Goal: Transaction & Acquisition: Register for event/course

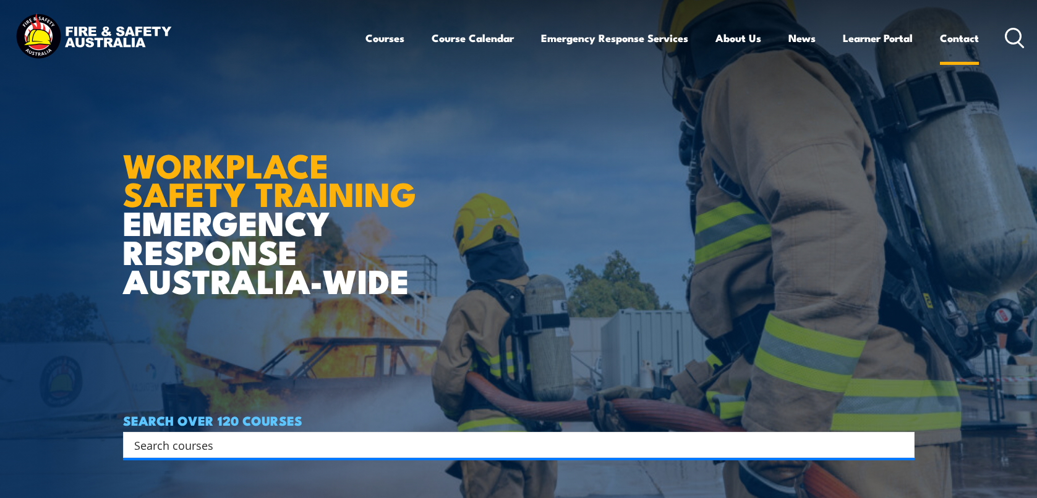
drag, startPoint x: 958, startPoint y: 36, endPoint x: 948, endPoint y: 47, distance: 14.5
click at [957, 36] on link "Contact" at bounding box center [959, 38] width 39 height 33
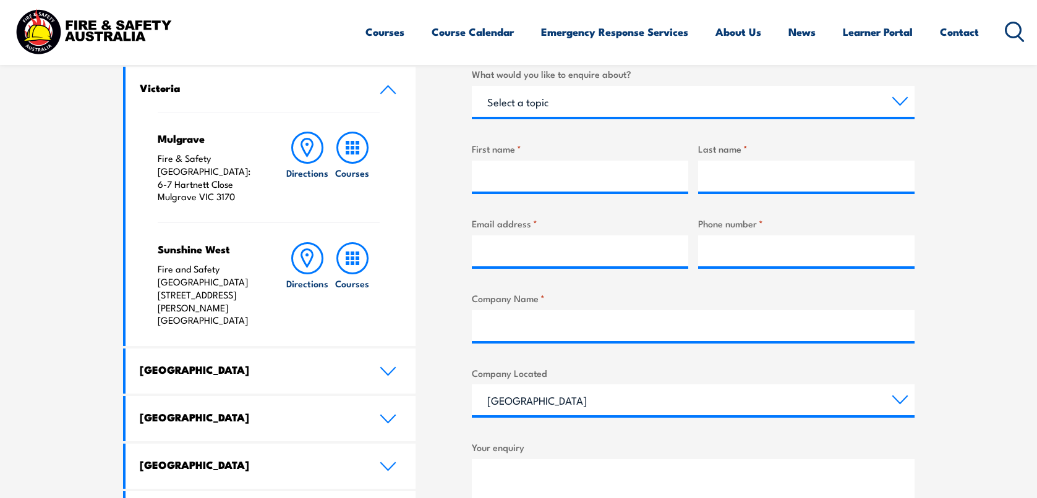
scroll to position [433, 0]
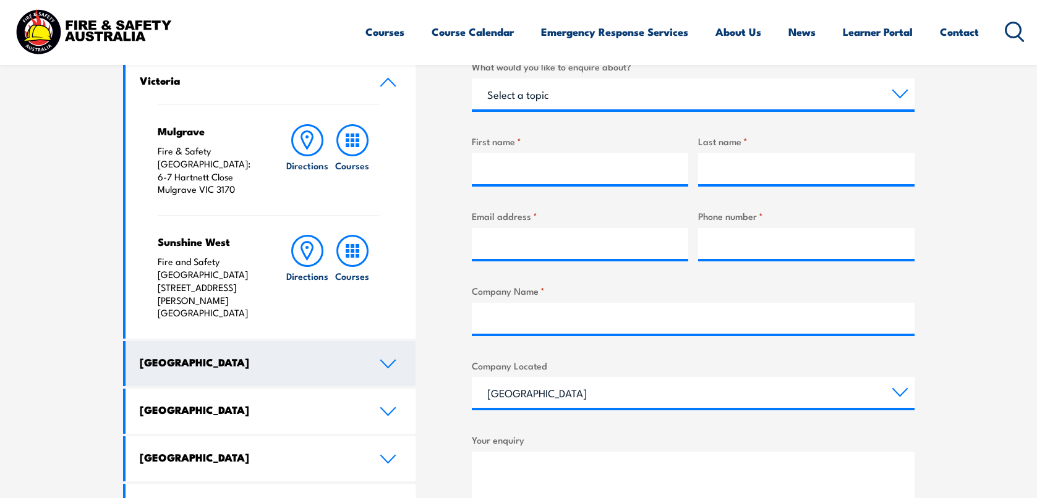
click at [385, 360] on icon at bounding box center [388, 363] width 14 height 7
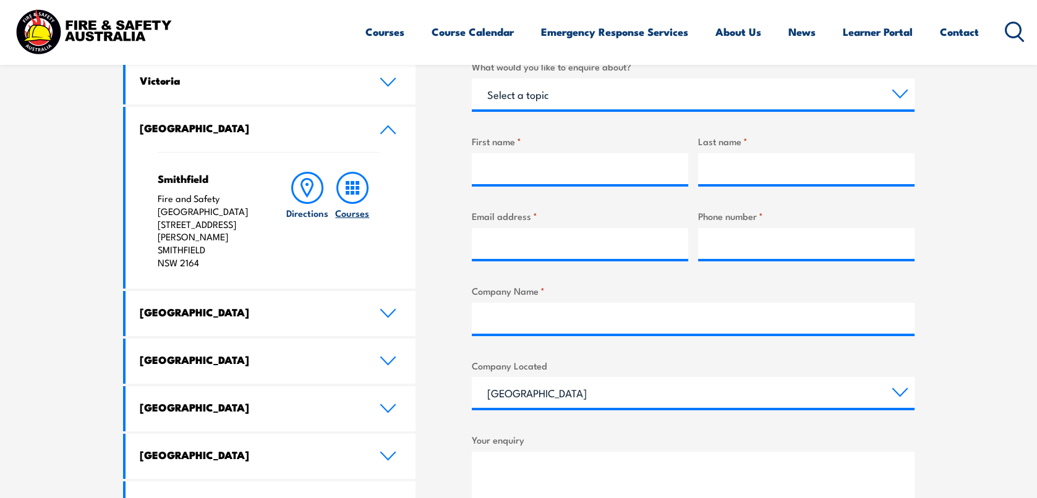
click at [351, 190] on icon at bounding box center [352, 188] width 32 height 32
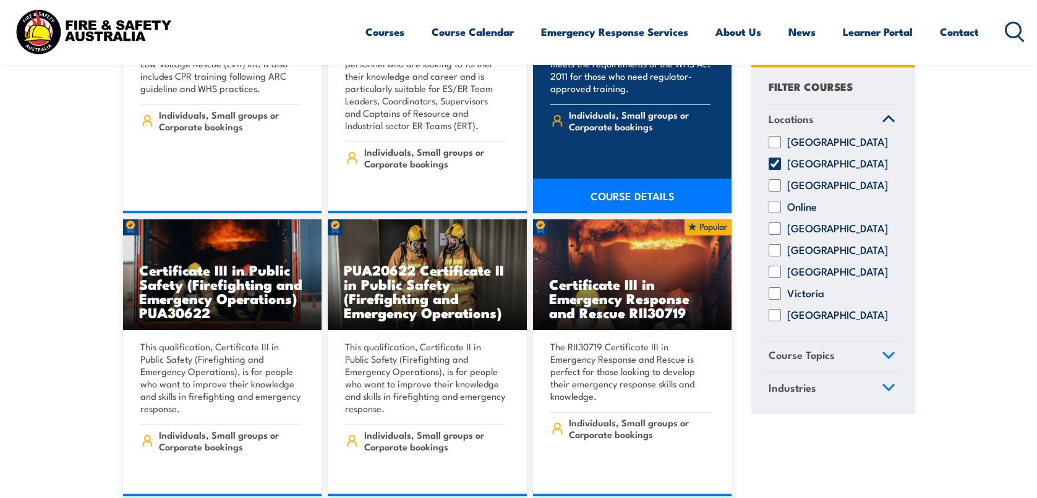
scroll to position [1549, 0]
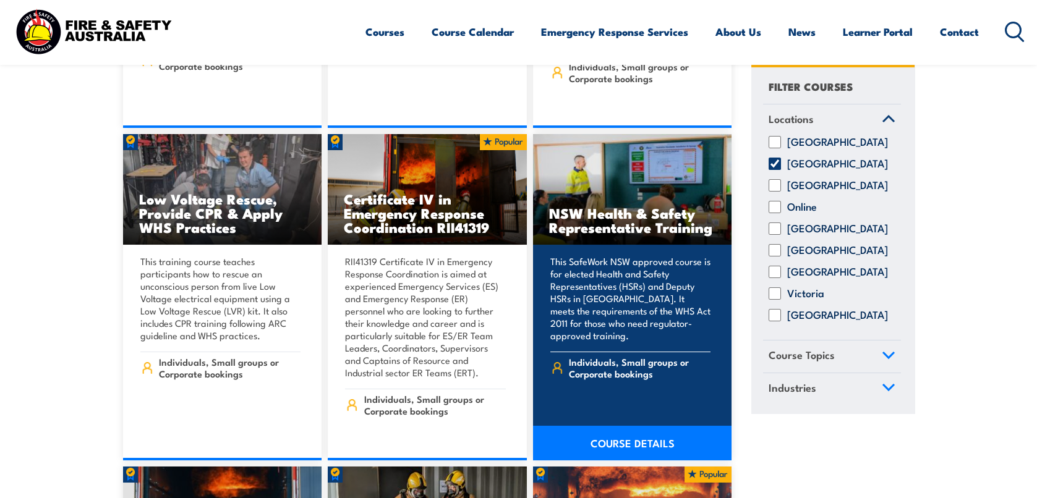
drag, startPoint x: 625, startPoint y: 427, endPoint x: 631, endPoint y: 410, distance: 18.4
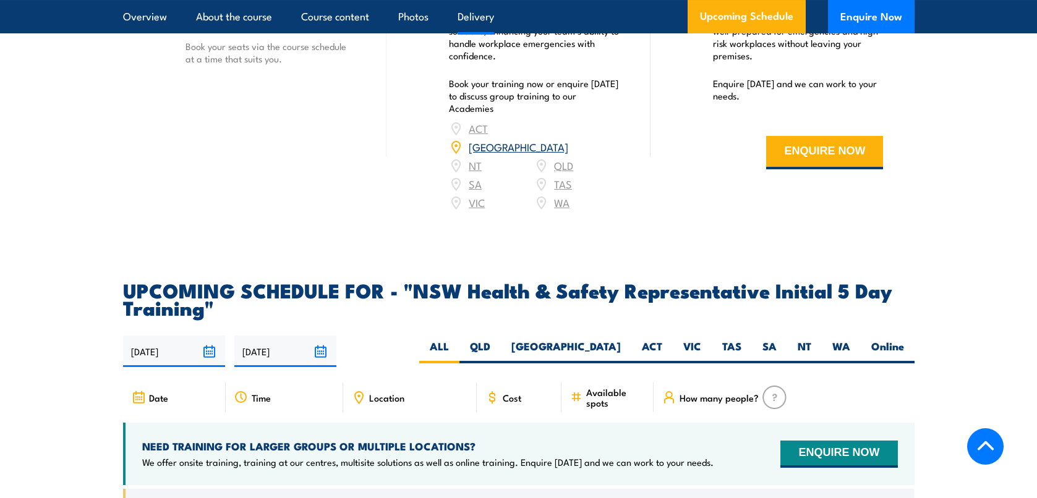
scroll to position [2040, 0]
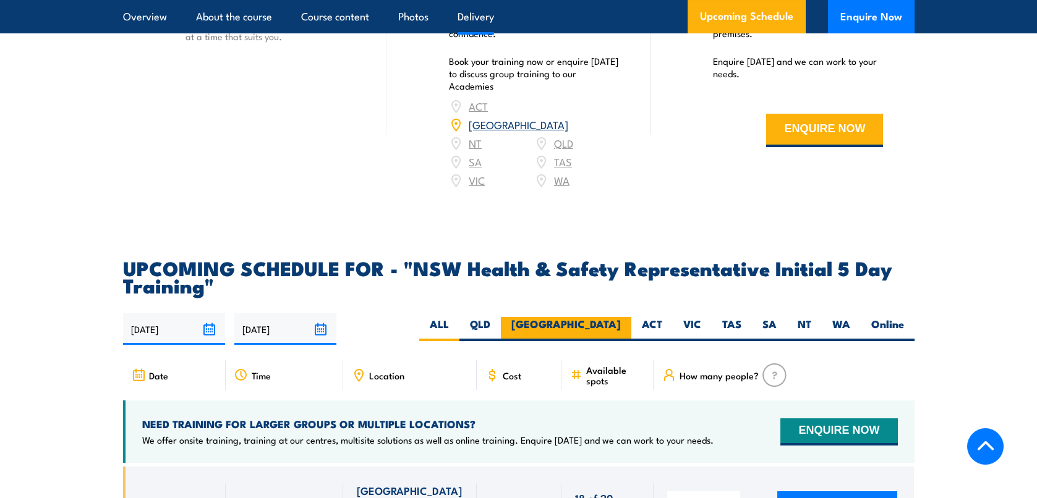
click at [610, 327] on label "NSW" at bounding box center [566, 329] width 130 height 24
click at [621, 325] on input "[GEOGRAPHIC_DATA]" at bounding box center [625, 321] width 8 height 8
radio input "true"
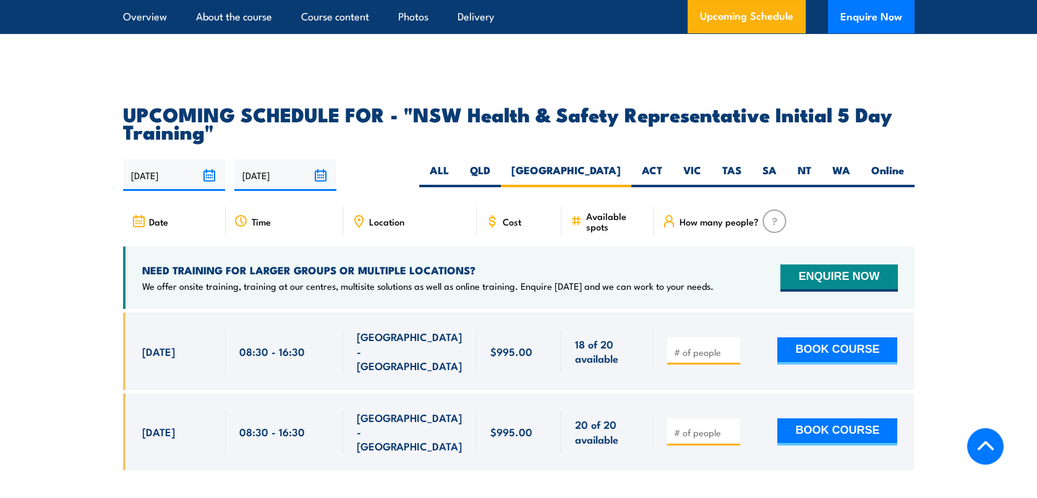
scroll to position [2170, 0]
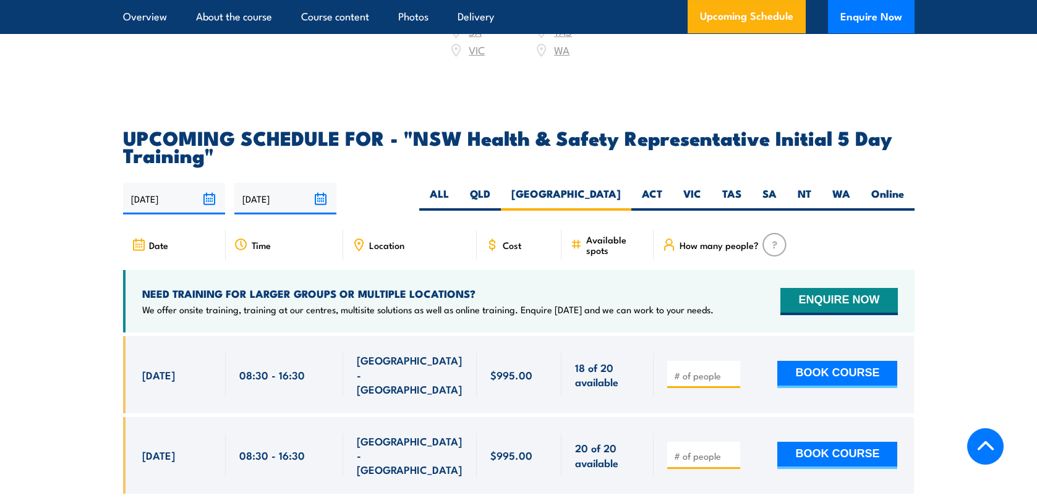
click at [676, 370] on input "number" at bounding box center [705, 376] width 62 height 12
type input "1"
click at [734, 370] on input "1" at bounding box center [705, 376] width 62 height 12
click at [870, 365] on button "BOOK COURSE" at bounding box center [837, 374] width 120 height 27
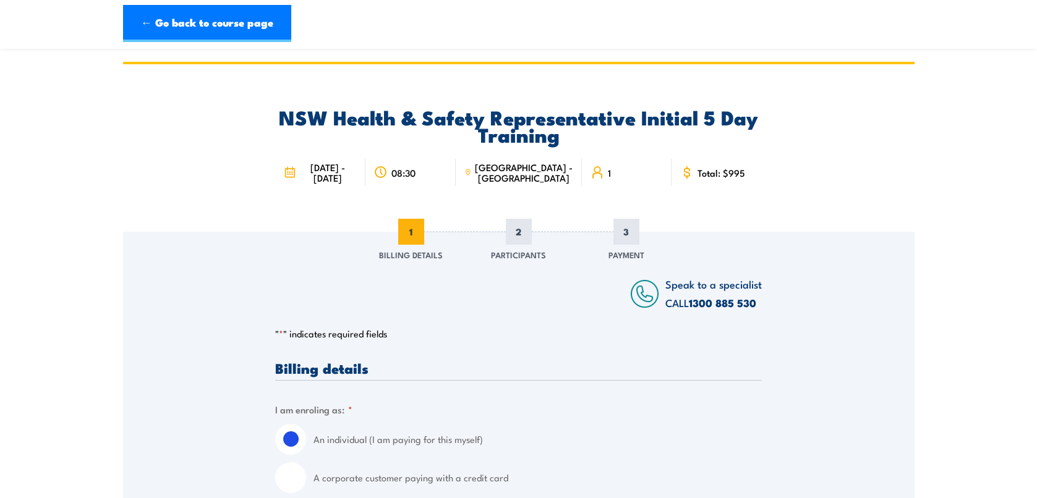
scroll to position [124, 0]
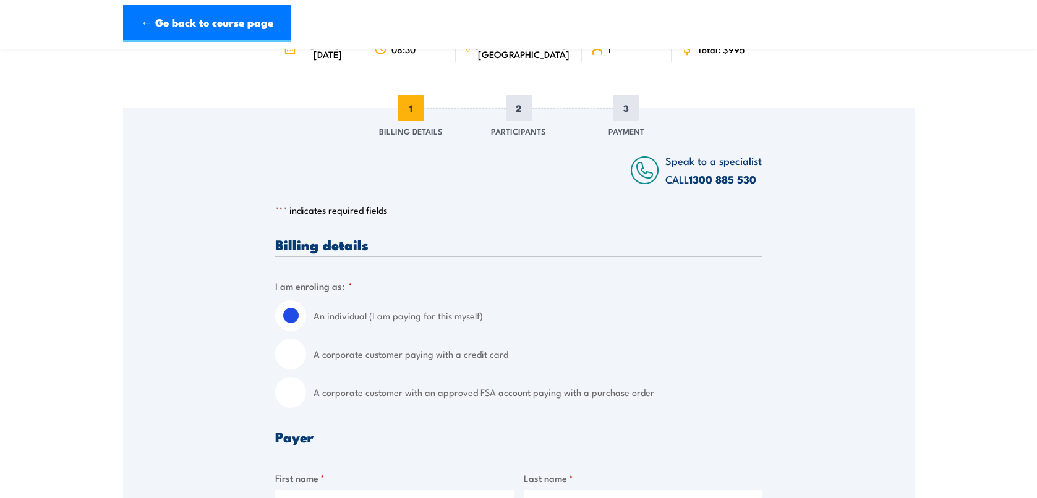
click at [289, 395] on input "A corporate customer with an approved FSA account paying with a purchase order" at bounding box center [290, 392] width 31 height 31
radio input "true"
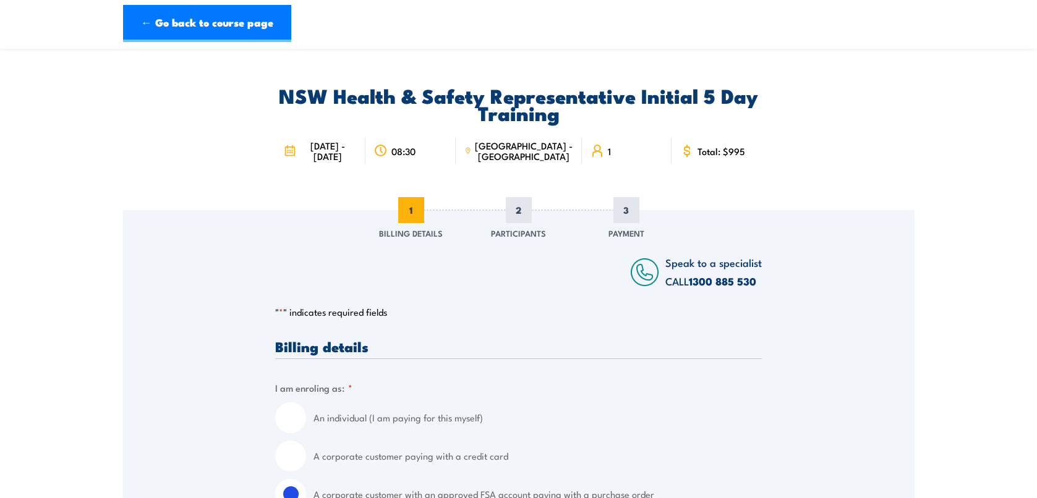
scroll to position [0, 0]
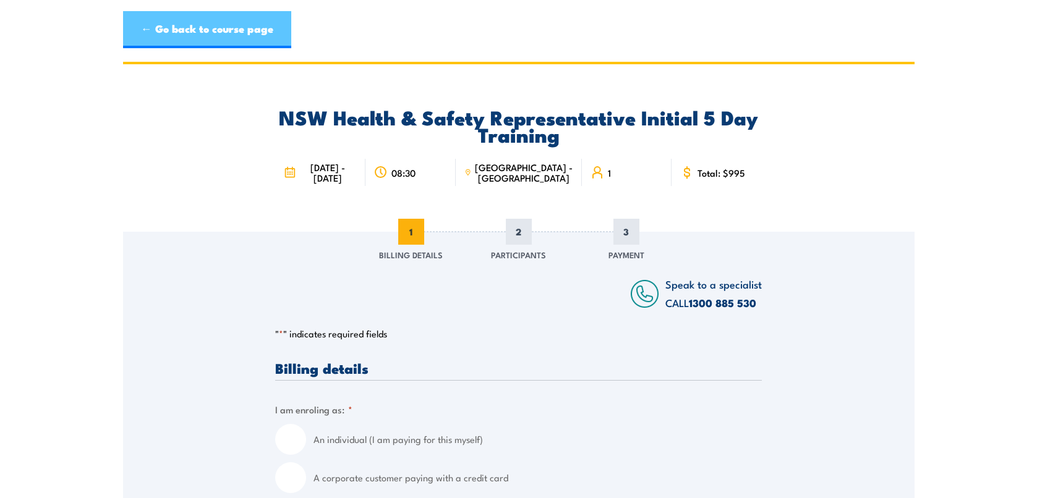
click at [225, 21] on link "← Go back to course page" at bounding box center [207, 29] width 168 height 37
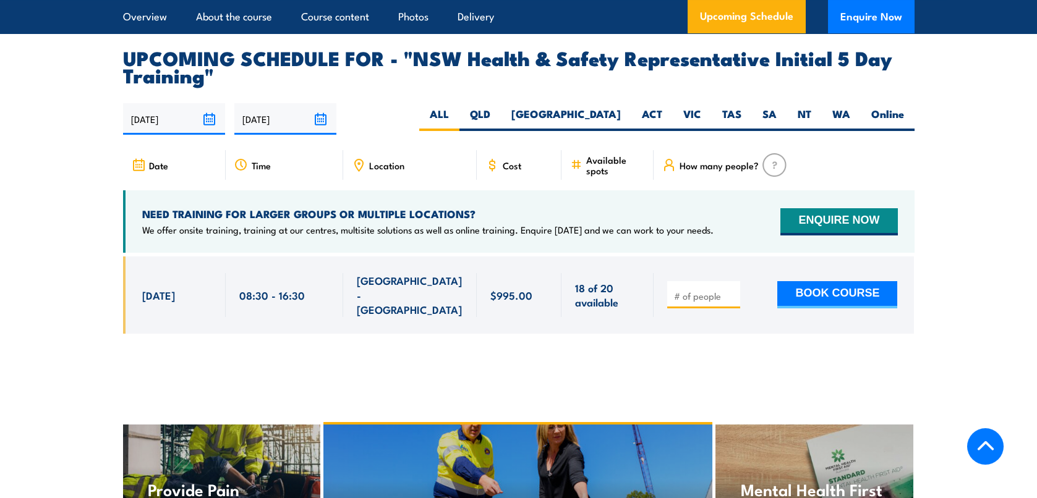
scroll to position [2109, 0]
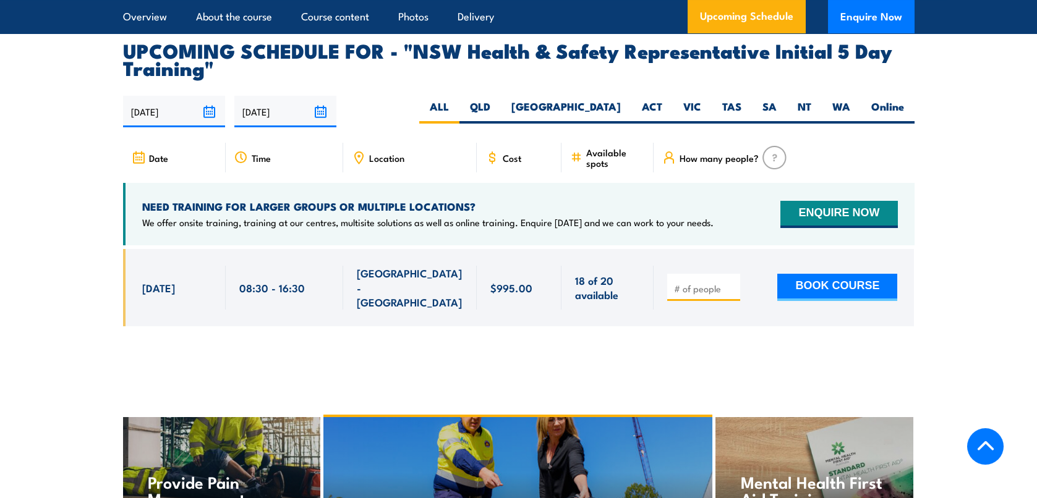
scroll to position [2102, 0]
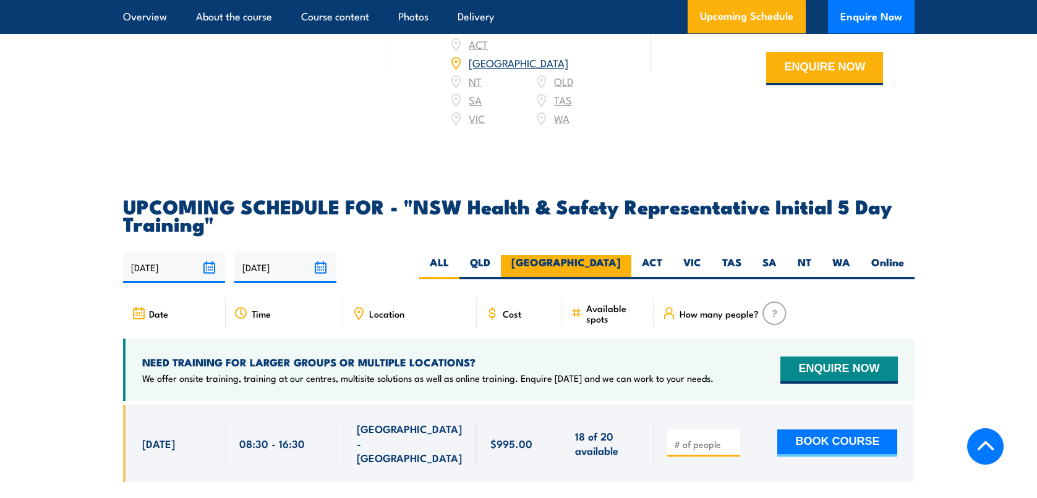
click at [616, 266] on label "[GEOGRAPHIC_DATA]" at bounding box center [566, 267] width 130 height 24
click at [621, 263] on input "[GEOGRAPHIC_DATA]" at bounding box center [625, 259] width 8 height 8
radio input "true"
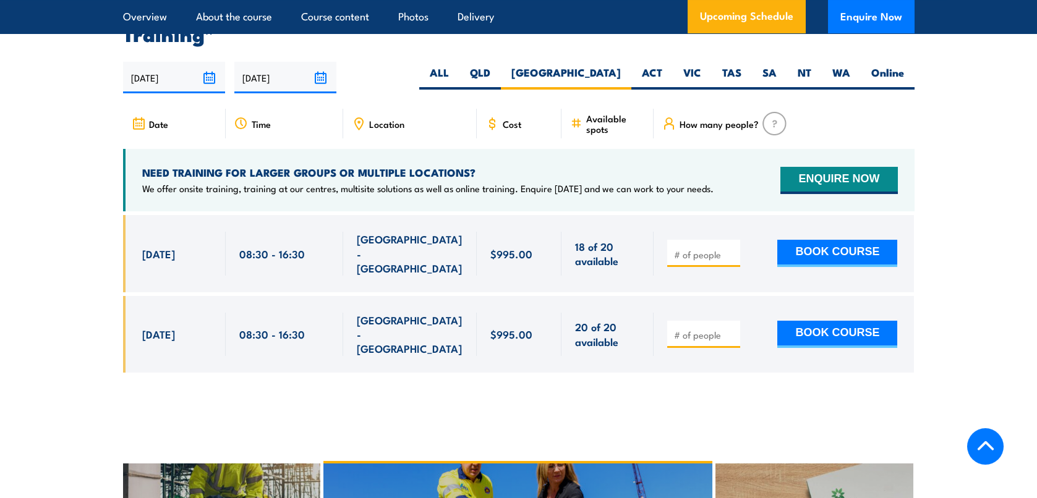
scroll to position [2294, 0]
